Goal: Navigation & Orientation: Find specific page/section

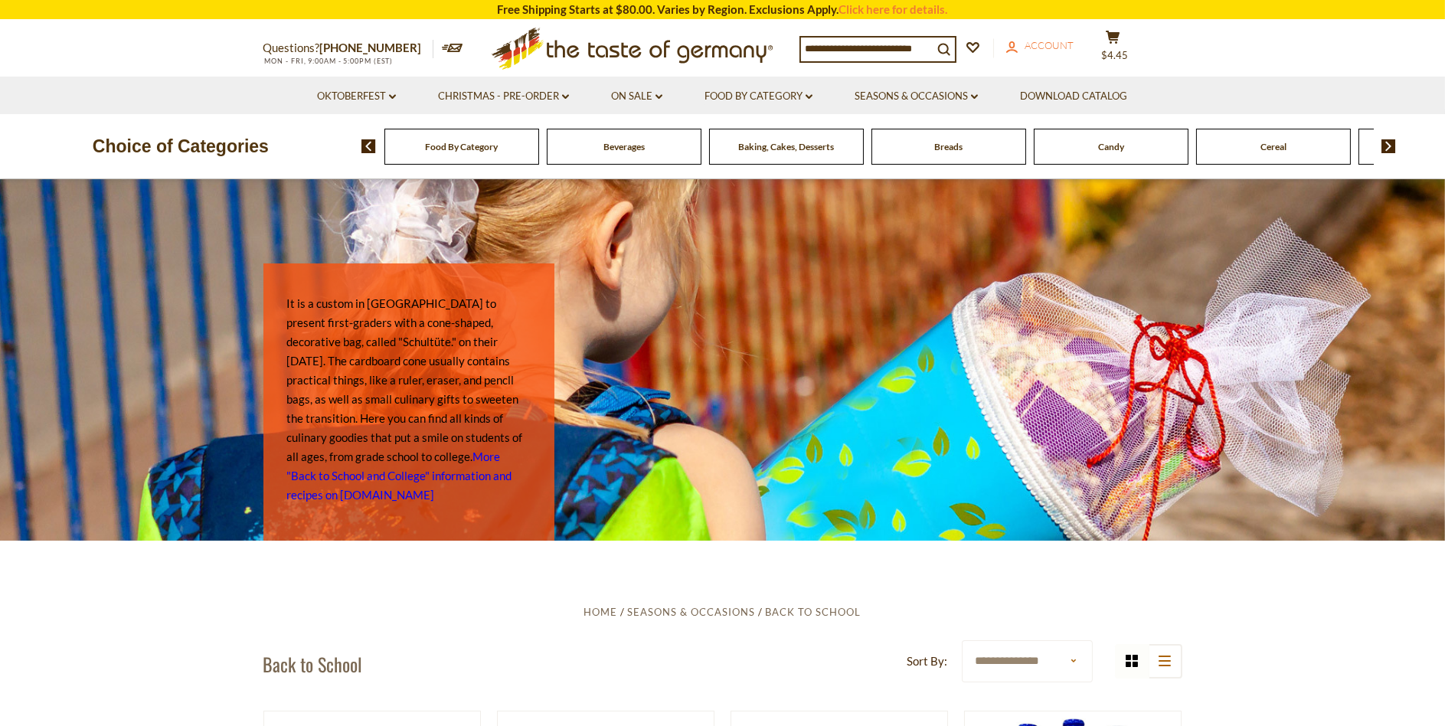
click at [1061, 41] on span "Account" at bounding box center [1050, 45] width 49 height 12
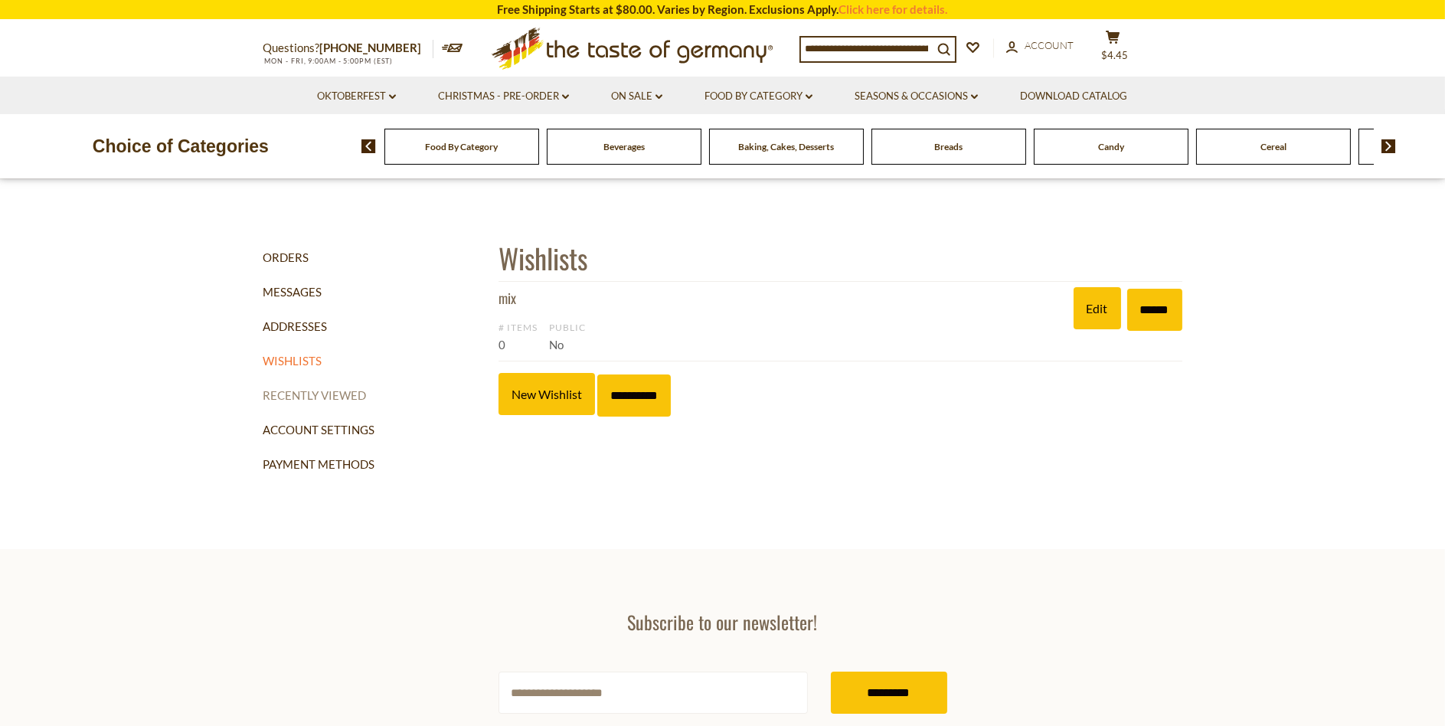
click at [313, 395] on link "Recently Viewed" at bounding box center [375, 395] width 224 height 34
